Goal: Task Accomplishment & Management: Use online tool/utility

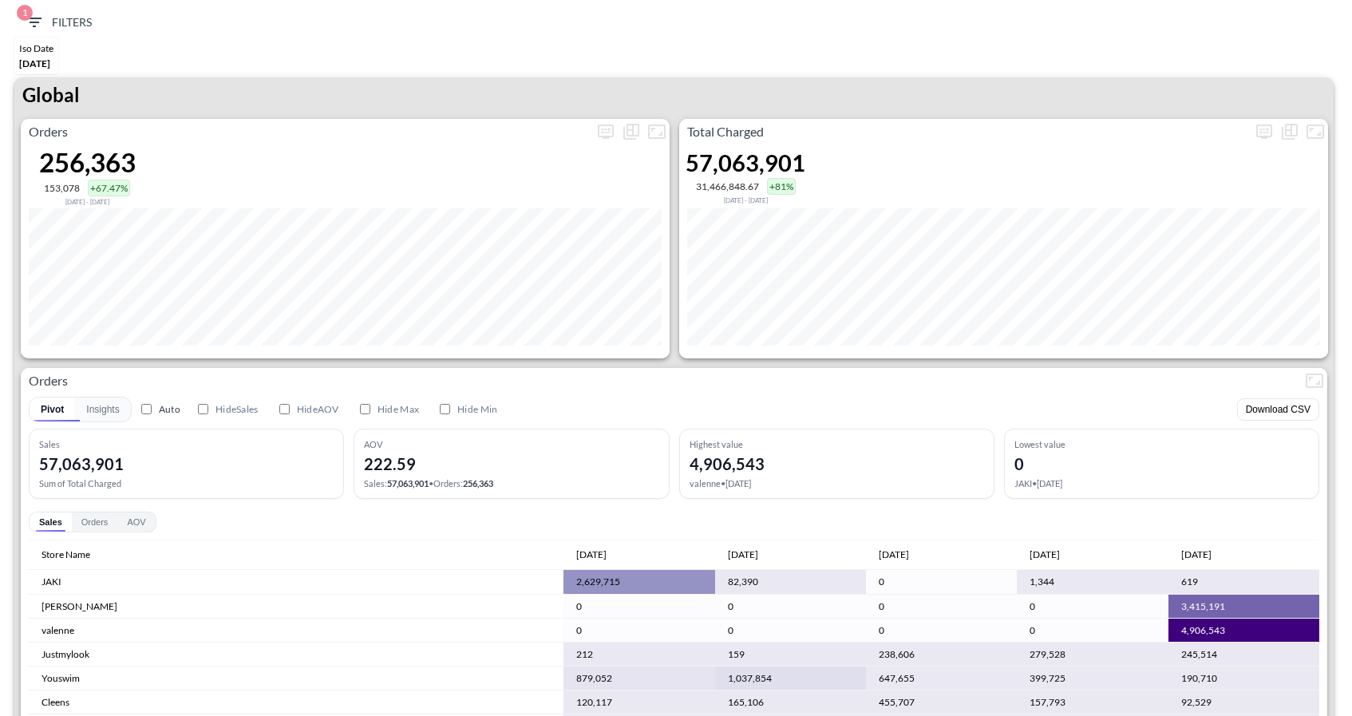
click at [26, 13] on span "1" at bounding box center [25, 13] width 16 height 16
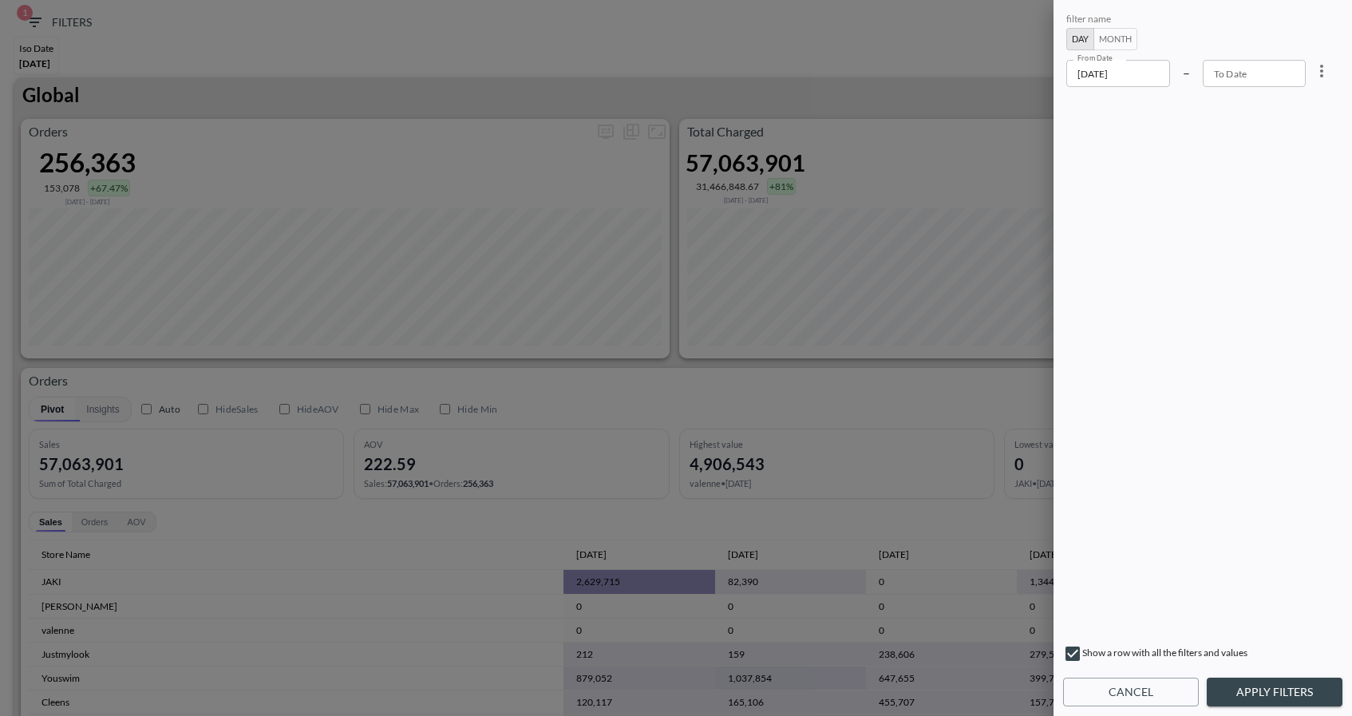
click at [1107, 87] on div "filter name Day Month From Date 2025-05-01 From Date – To Date To Date" at bounding box center [1202, 323] width 279 height 626
click at [1120, 61] on input "2025-05-01" at bounding box center [1118, 73] width 104 height 27
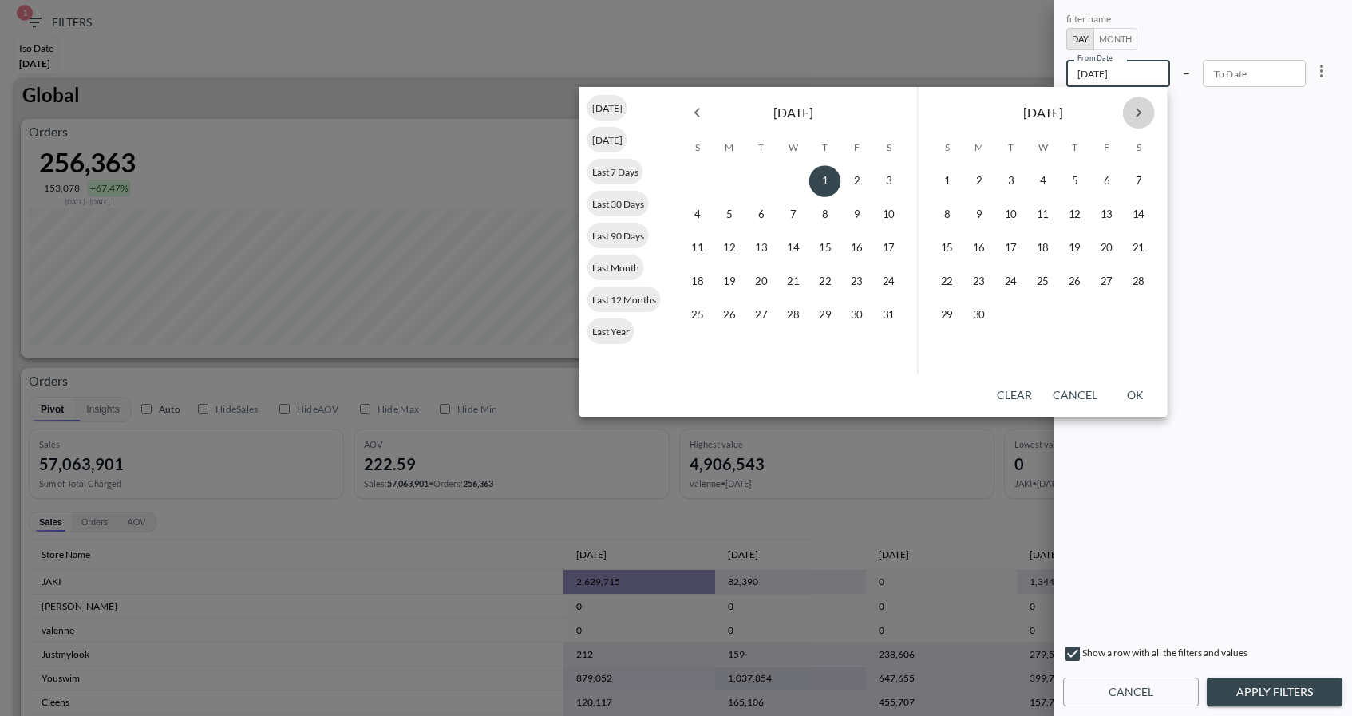
click at [1129, 114] on icon "Next month" at bounding box center [1138, 112] width 19 height 19
click at [1012, 323] on button "30" at bounding box center [1011, 315] width 32 height 32
type input "2025-09-30"
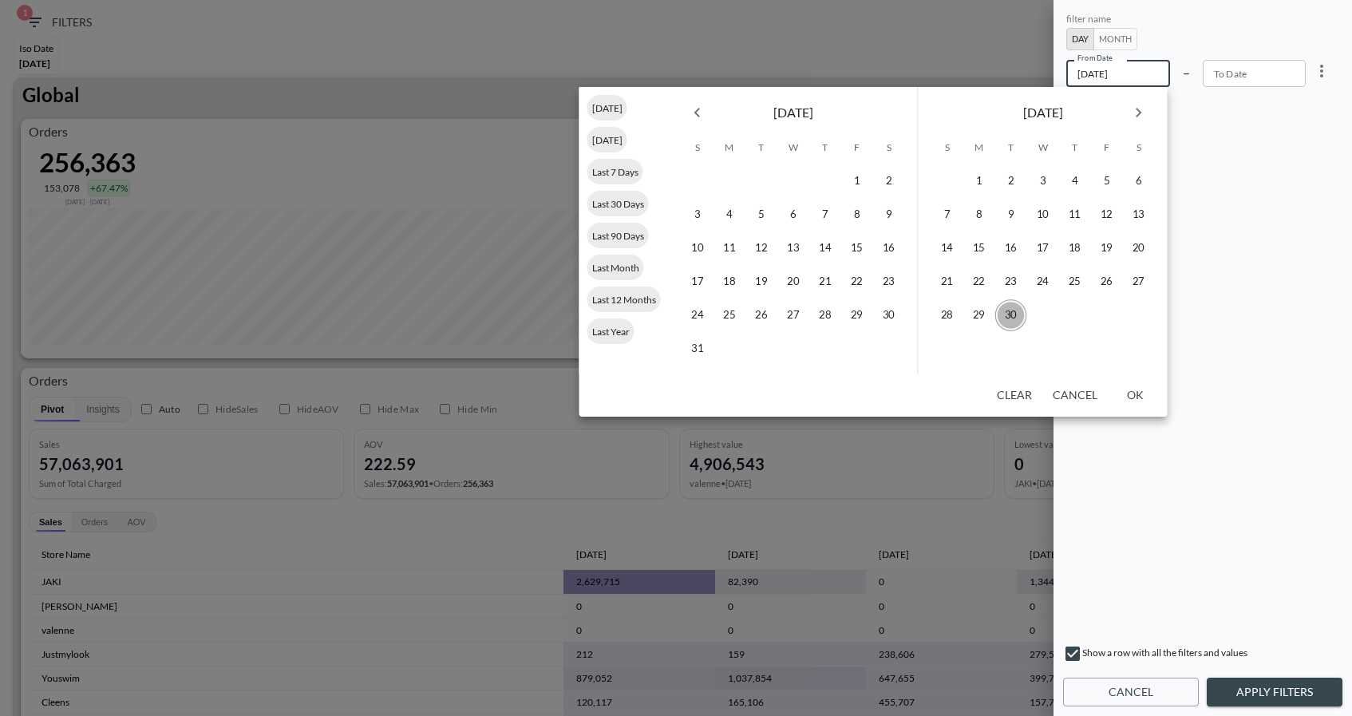
type input "YYYY-MM-DD"
click at [1136, 110] on icon "Next month" at bounding box center [1138, 112] width 19 height 19
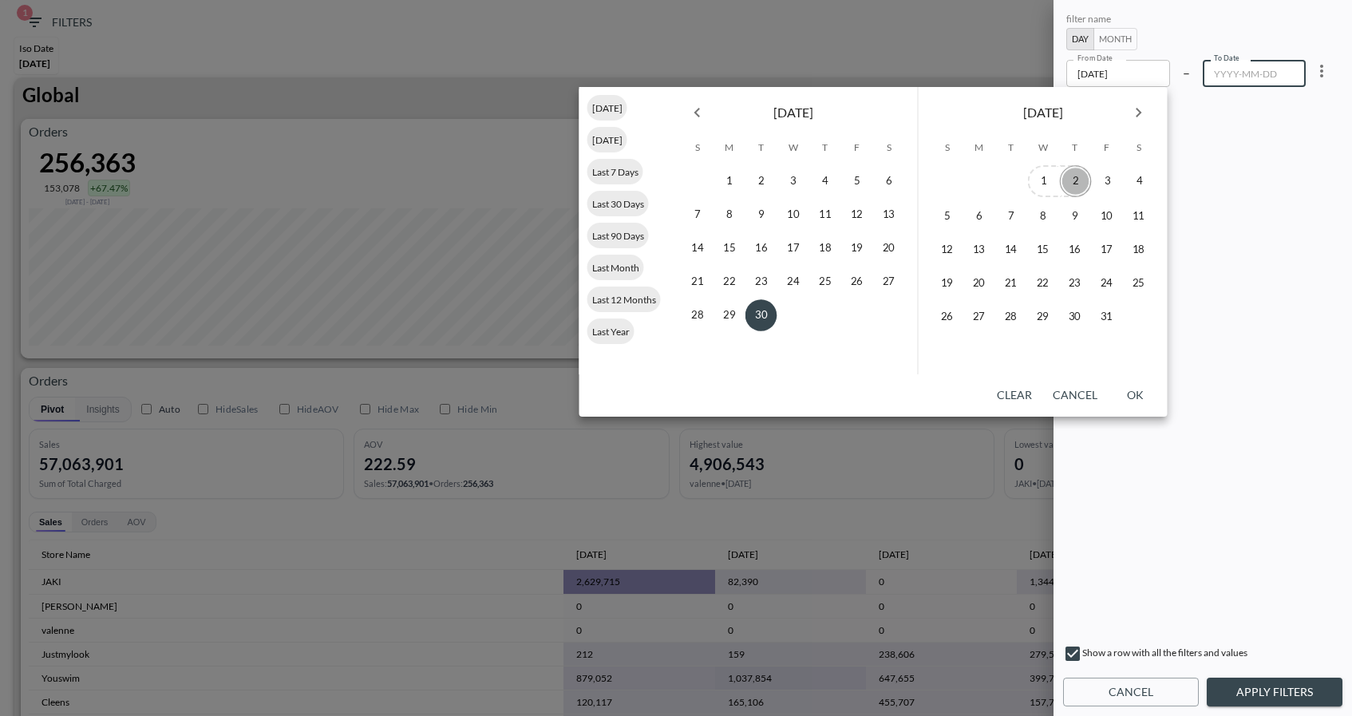
click at [1069, 180] on button "2" at bounding box center [1076, 181] width 32 height 32
type input "2025-10-02"
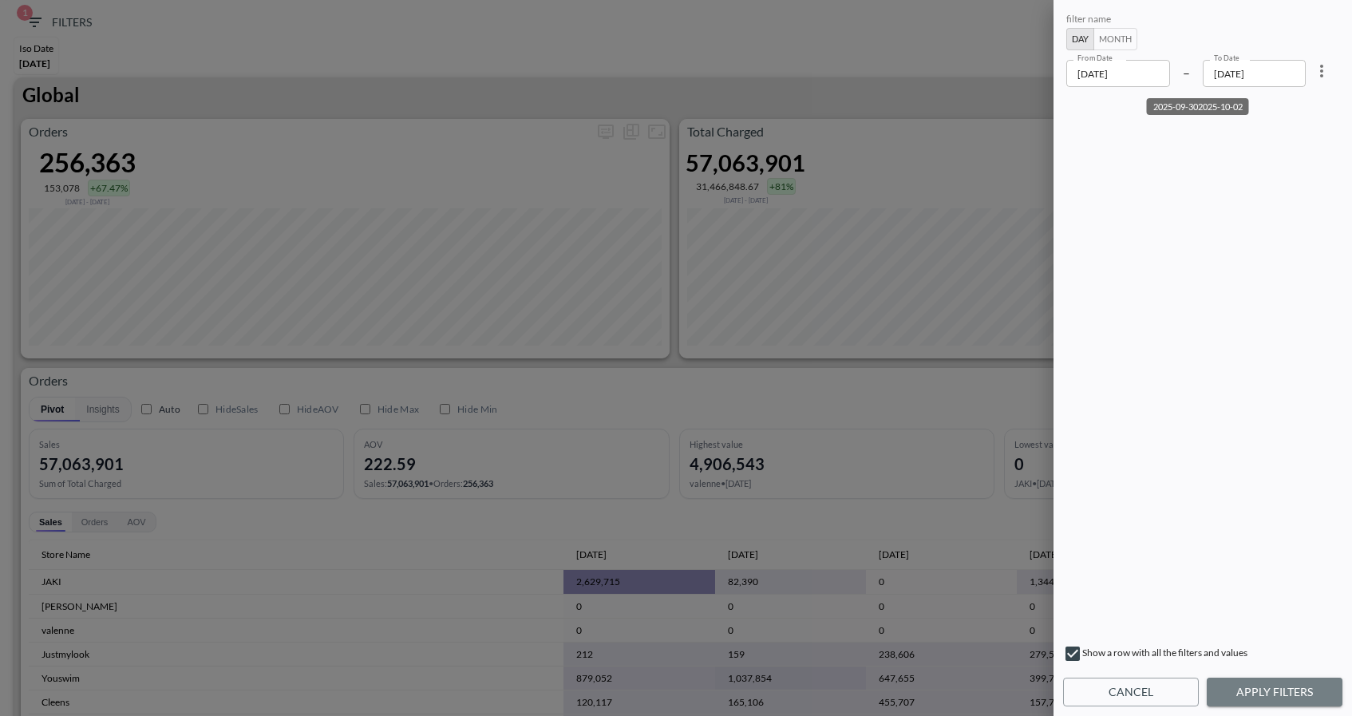
click at [1293, 685] on button "Apply Filters" at bounding box center [1274, 692] width 136 height 30
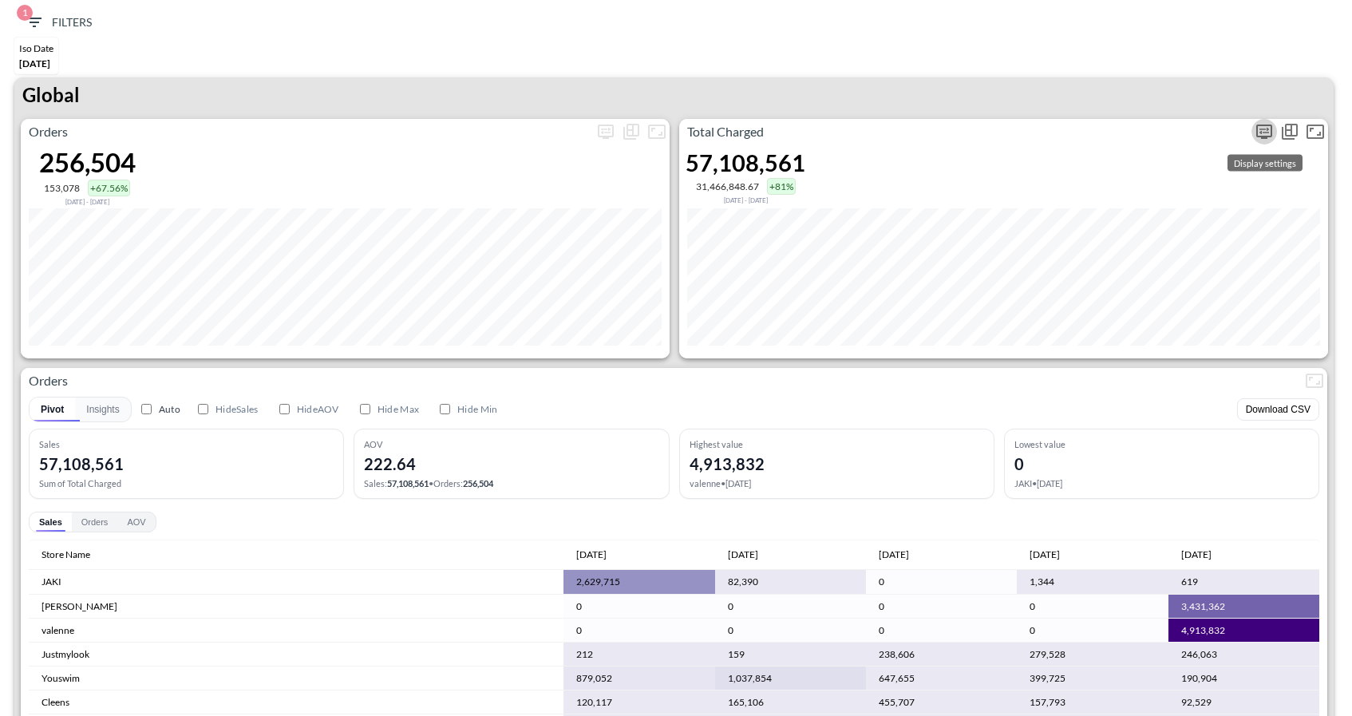
click at [1263, 132] on icon "more" at bounding box center [1263, 131] width 19 height 19
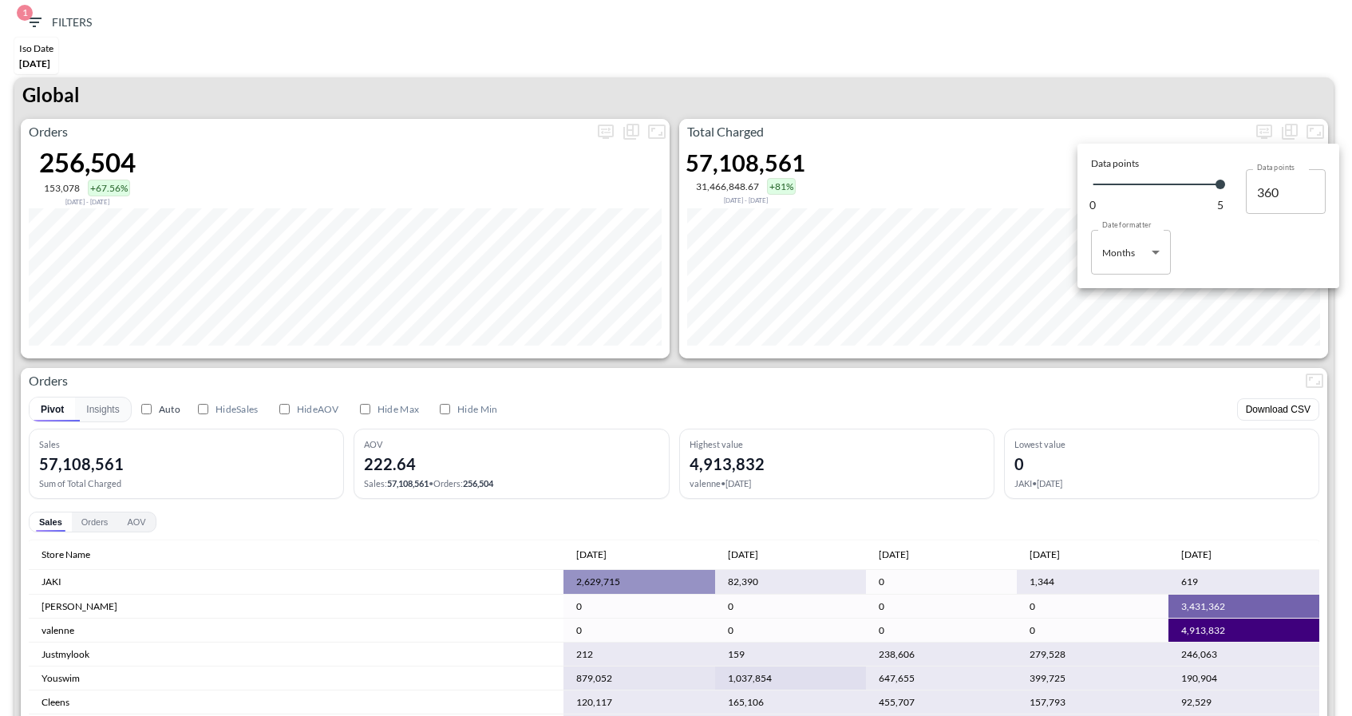
click at [1115, 288] on div at bounding box center [676, 358] width 1352 height 716
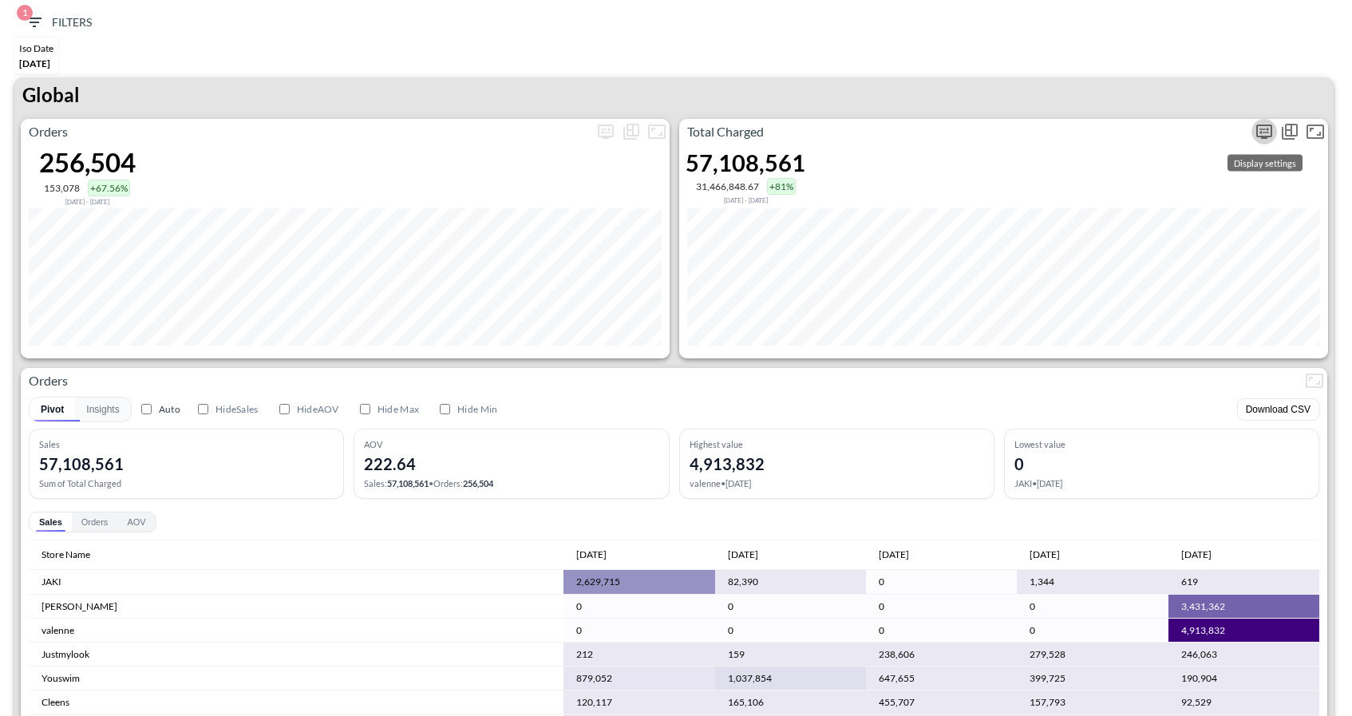
click at [1265, 136] on icon "more" at bounding box center [1264, 131] width 16 height 14
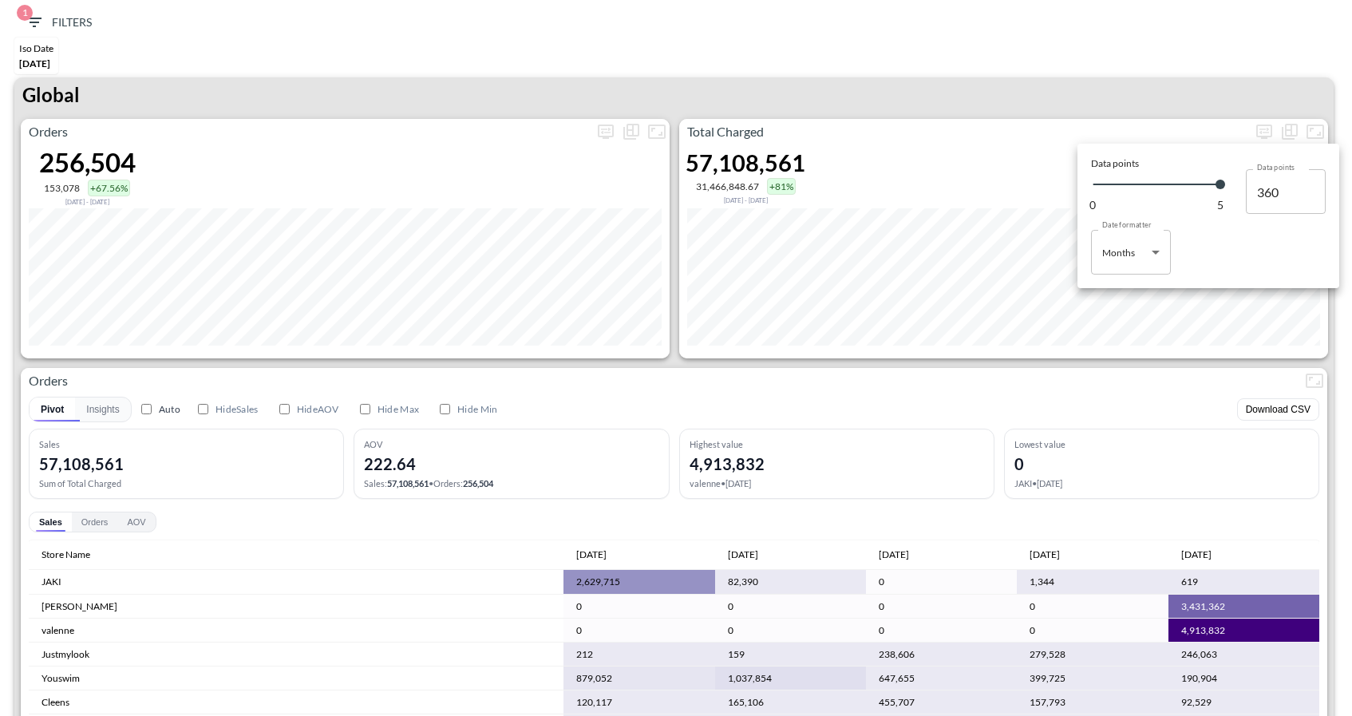
click at [1154, 245] on body "BI.P.EYE, Interactive Analytics Dashboards 1 Filters Iso Date [DATE] Global Ord…" at bounding box center [676, 358] width 1352 height 716
click at [1098, 283] on li "Days" at bounding box center [1131, 293] width 80 height 24
type input "Days"
type input "153"
click at [1094, 67] on div at bounding box center [676, 358] width 1352 height 716
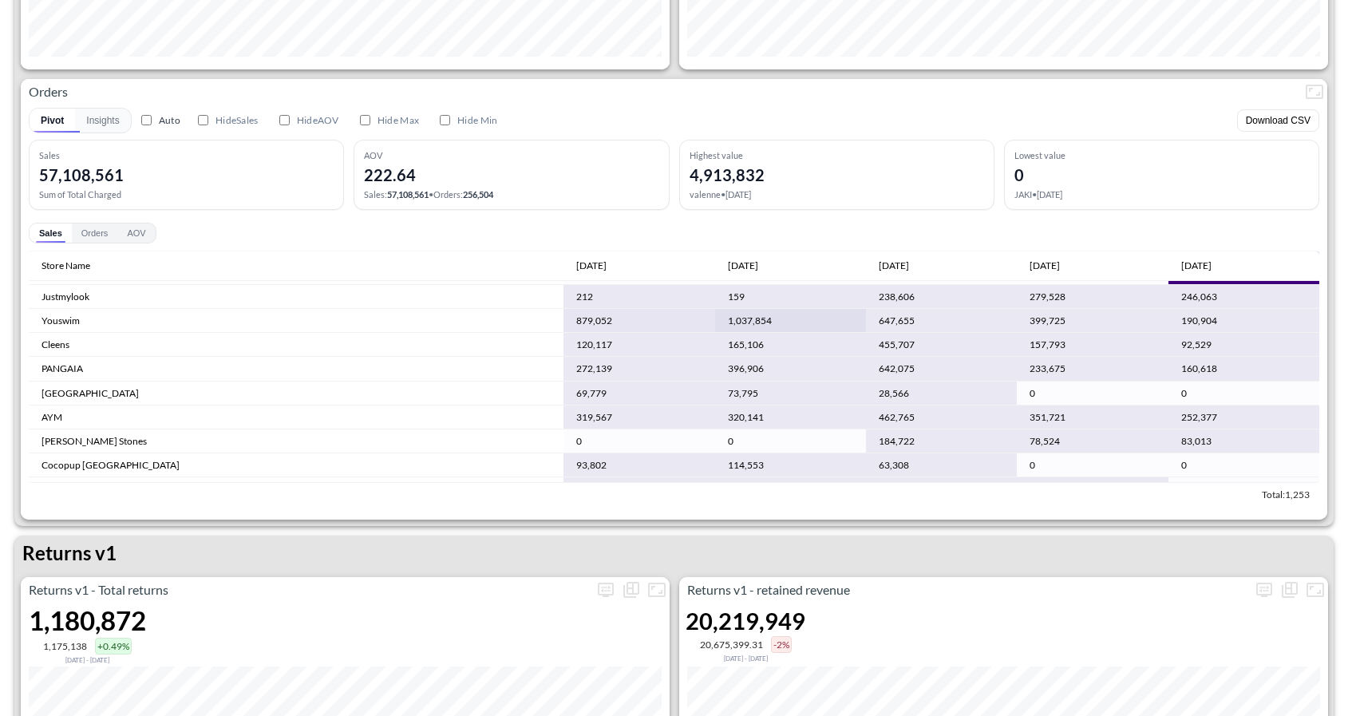
scroll to position [75, 0]
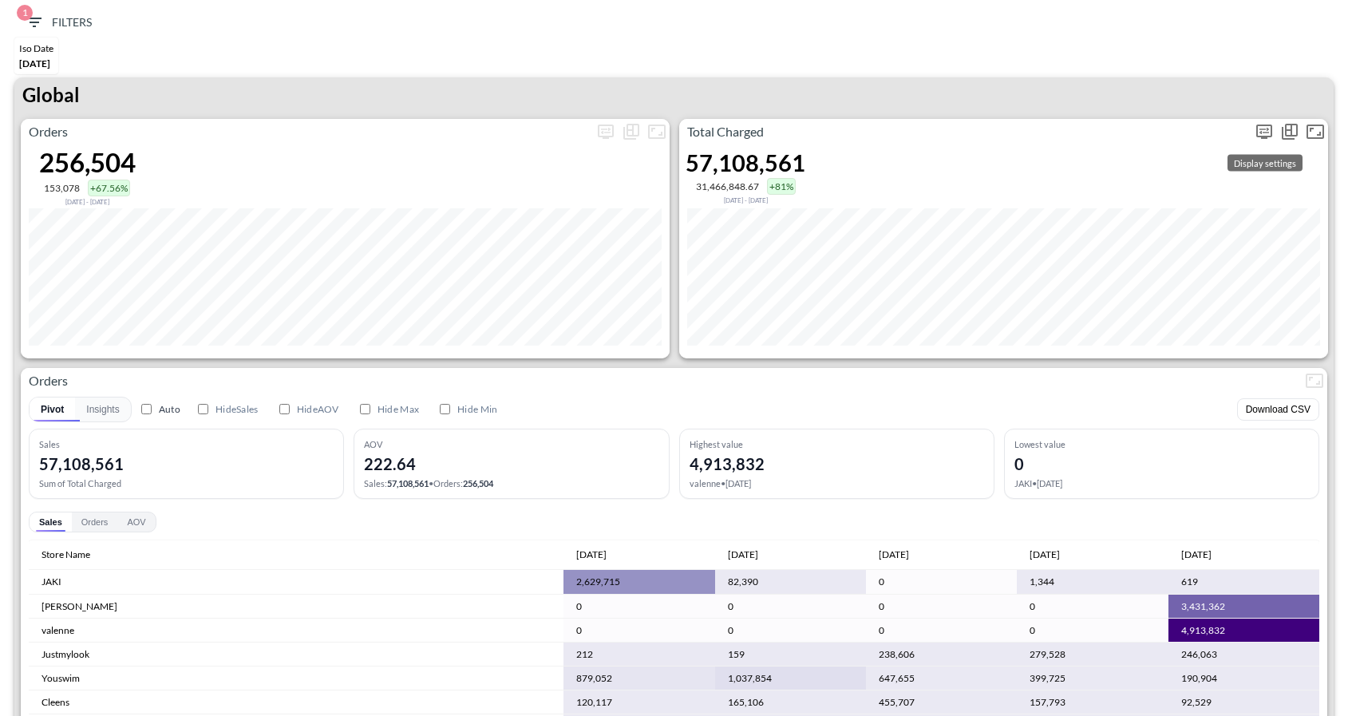
click at [1267, 119] on button "more" at bounding box center [1264, 132] width 26 height 26
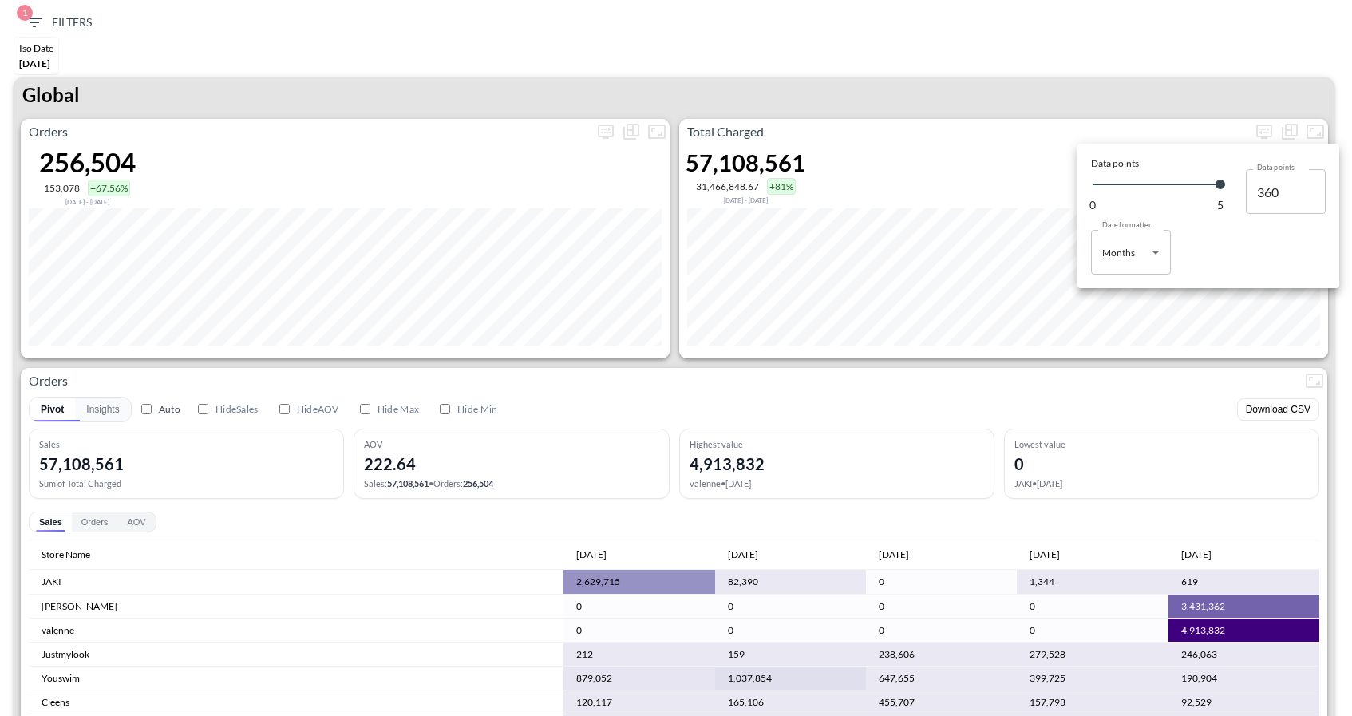
click at [1147, 244] on body "BI.P.EYE, Interactive Analytics Dashboards 1 Filters Iso Date [DATE] Global Ord…" at bounding box center [676, 358] width 1352 height 716
click at [1102, 290] on li "Days" at bounding box center [1131, 293] width 80 height 24
type input "Days"
type input "153"
click at [1107, 77] on div at bounding box center [676, 358] width 1352 height 716
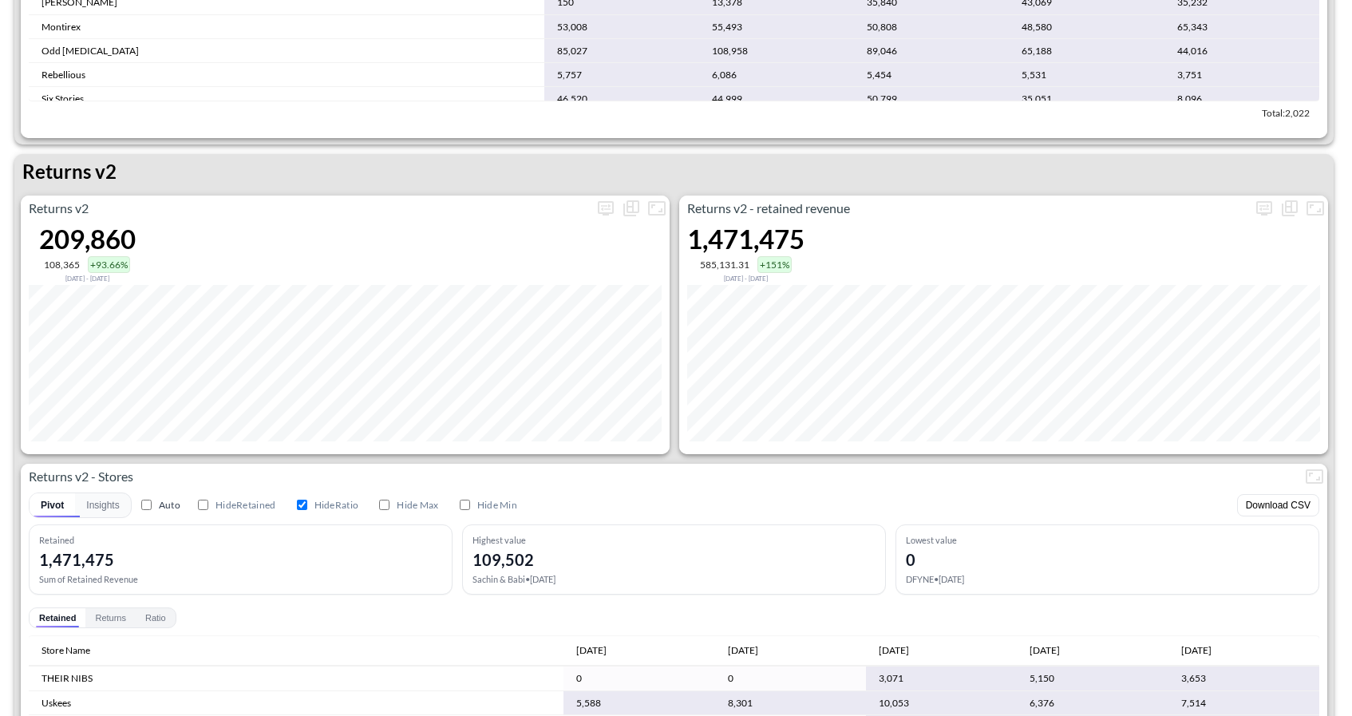
scroll to position [787, 0]
